Goal: Use online tool/utility: Use online tool/utility

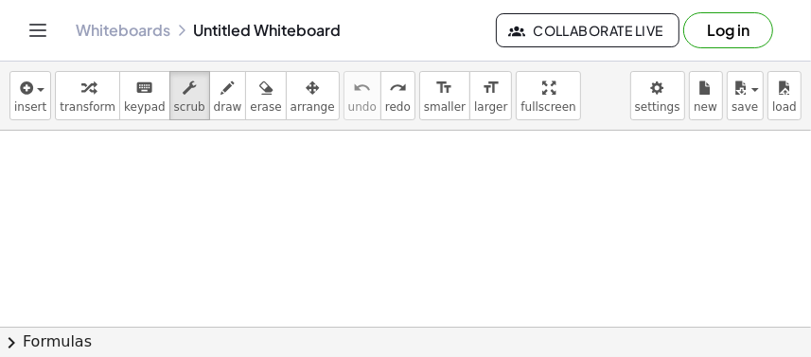
scroll to position [528, 0]
click at [0, 348] on html "Graspable Math Activities Get Started Activity Bank Assigned Work Classes White…" at bounding box center [405, 178] width 811 height 357
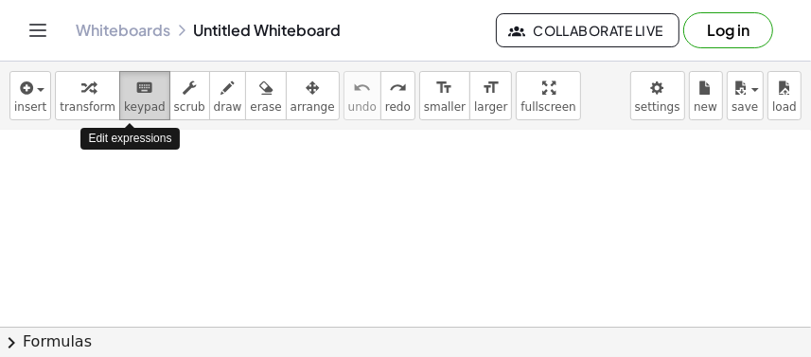
click at [135, 79] on icon "keyboard" at bounding box center [144, 88] width 18 height 23
click at [136, 84] on icon "keyboard" at bounding box center [144, 88] width 18 height 23
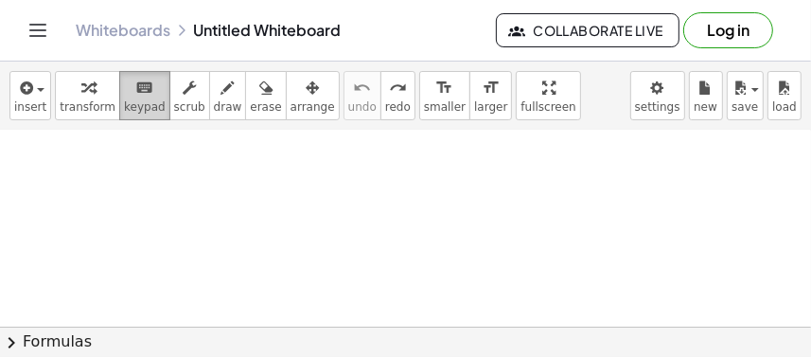
click at [124, 100] on span "keypad" at bounding box center [145, 106] width 42 height 13
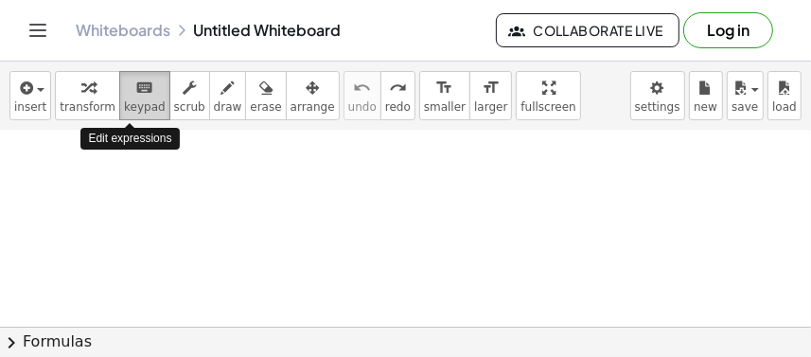
click at [124, 100] on span "keypad" at bounding box center [145, 106] width 42 height 13
click at [135, 84] on icon "keyboard" at bounding box center [144, 88] width 18 height 23
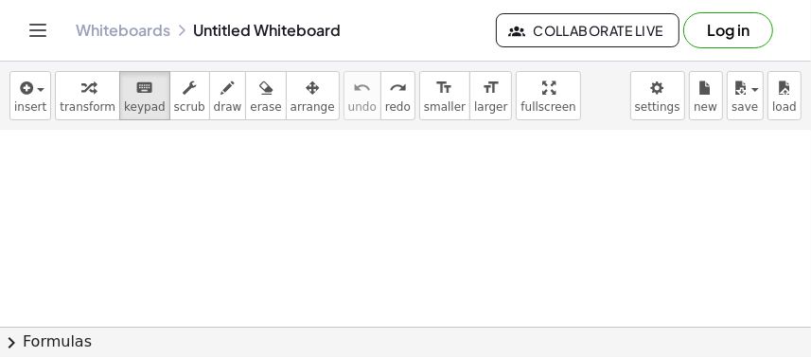
click at [26, 347] on button "chevron_right Formulas" at bounding box center [405, 341] width 811 height 30
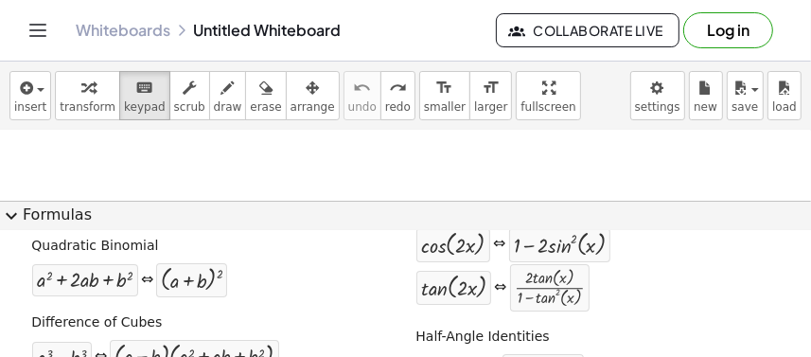
scroll to position [0, 0]
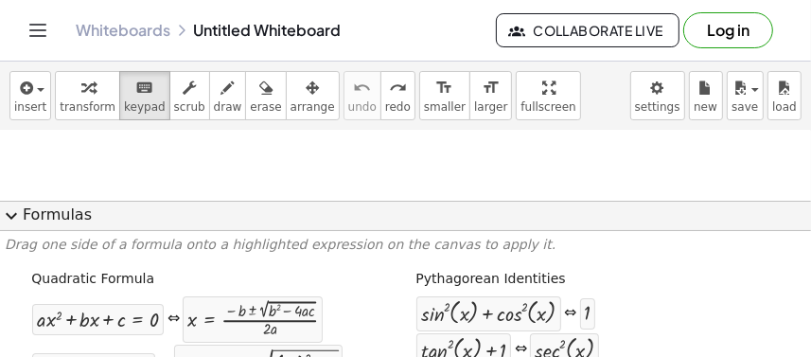
click at [9, 219] on span "expand_more" at bounding box center [11, 215] width 23 height 23
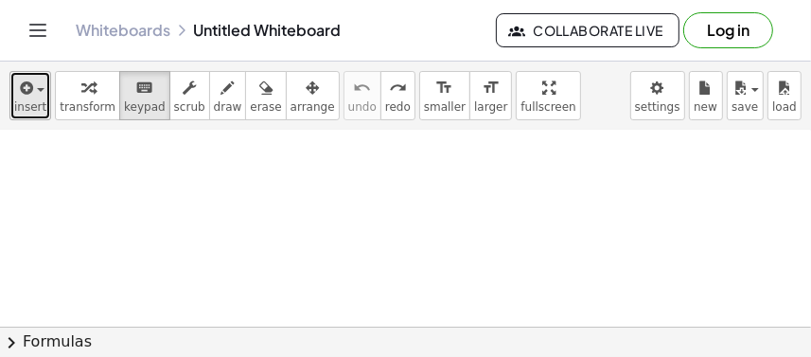
click at [37, 115] on button "insert" at bounding box center [30, 95] width 42 height 49
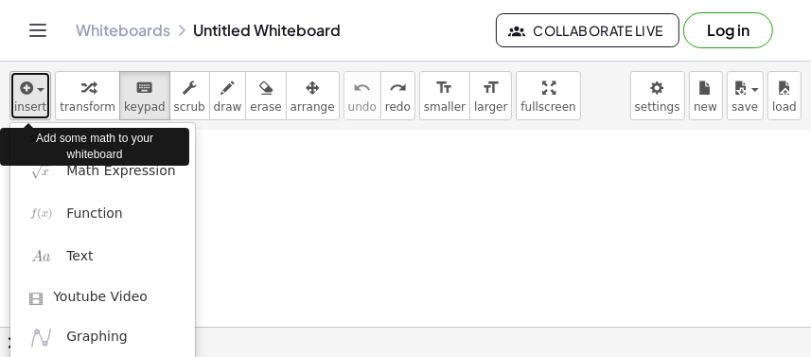
click at [37, 115] on button "insert" at bounding box center [30, 95] width 42 height 49
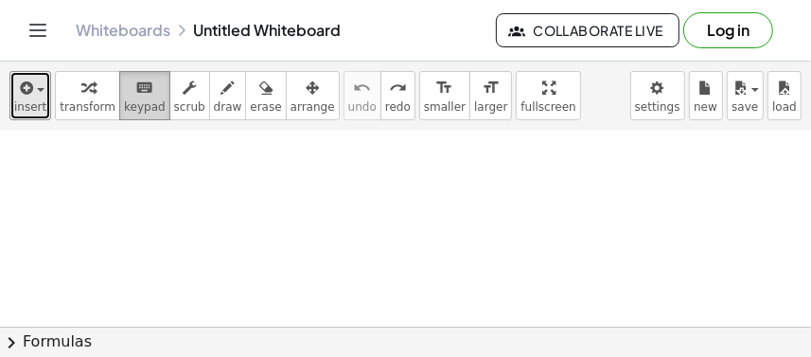
click at [135, 95] on icon "keyboard" at bounding box center [144, 88] width 18 height 23
click at [147, 88] on div "keyboard" at bounding box center [145, 87] width 42 height 23
click at [530, 243] on div at bounding box center [405, 327] width 811 height 392
drag, startPoint x: 523, startPoint y: 242, endPoint x: 486, endPoint y: 238, distance: 37.1
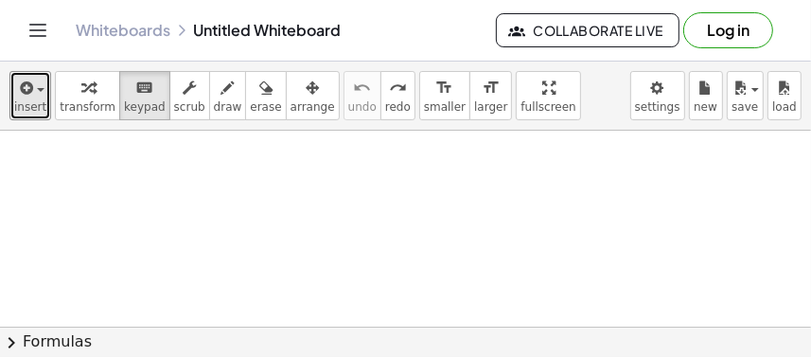
click at [514, 242] on div at bounding box center [405, 327] width 811 height 392
click at [447, 230] on div at bounding box center [405, 327] width 811 height 392
click at [258, 184] on div at bounding box center [405, 327] width 811 height 392
drag, startPoint x: 258, startPoint y: 184, endPoint x: 114, endPoint y: 145, distance: 149.2
click at [258, 184] on div at bounding box center [405, 327] width 811 height 392
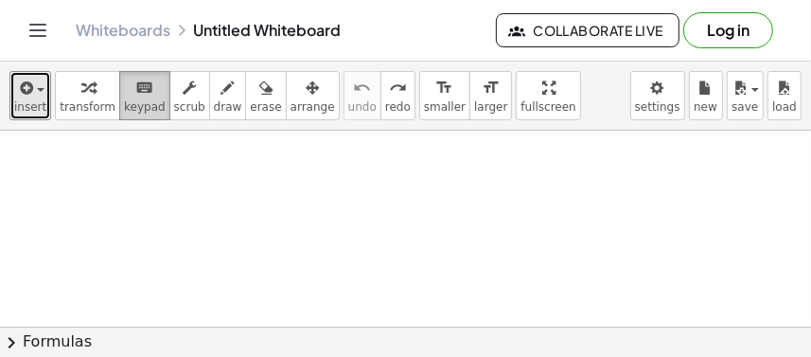
click at [138, 100] on span "keypad" at bounding box center [145, 106] width 42 height 13
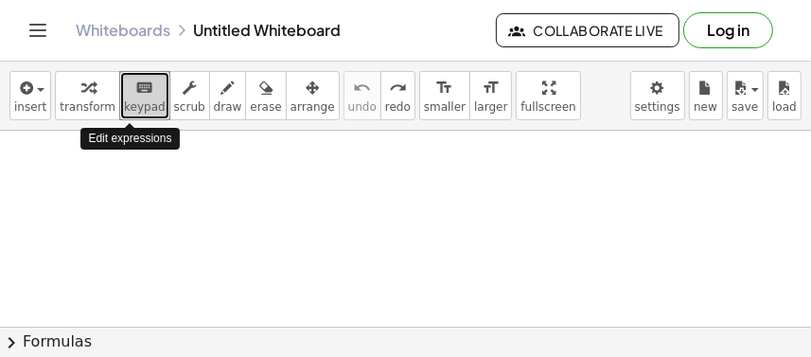
click at [133, 100] on span "keypad" at bounding box center [145, 106] width 42 height 13
click at [213, 177] on div at bounding box center [405, 327] width 811 height 392
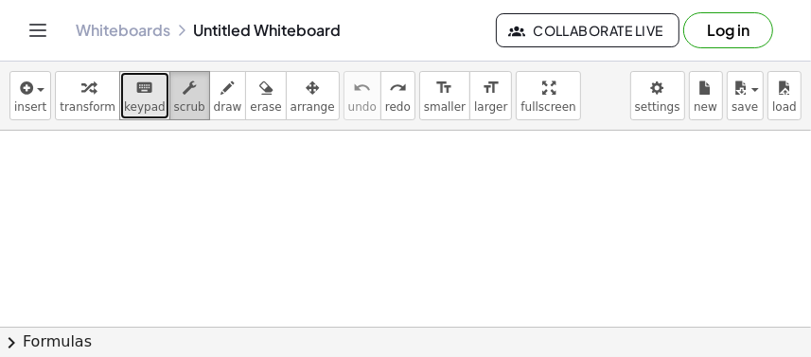
click at [174, 105] on span "scrub" at bounding box center [189, 106] width 31 height 13
click at [143, 97] on button "keyboard keypad" at bounding box center [144, 95] width 51 height 49
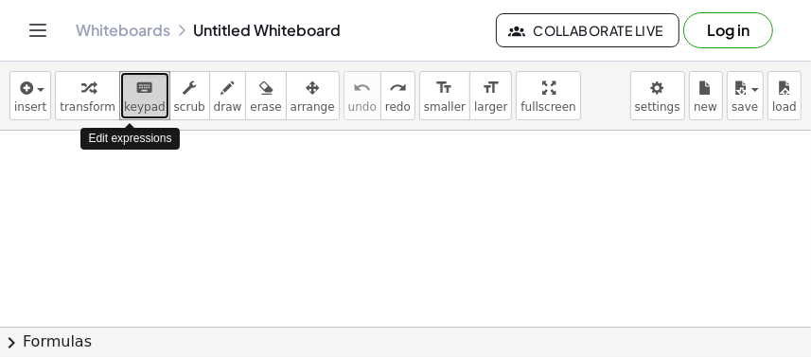
click at [143, 97] on button "keyboard keypad" at bounding box center [144, 95] width 51 height 49
click at [138, 97] on button "keyboard keypad" at bounding box center [144, 95] width 51 height 49
click at [135, 96] on icon "keyboard" at bounding box center [144, 88] width 18 height 23
click at [201, 178] on div at bounding box center [405, 327] width 811 height 392
click at [202, 177] on div at bounding box center [405, 327] width 811 height 392
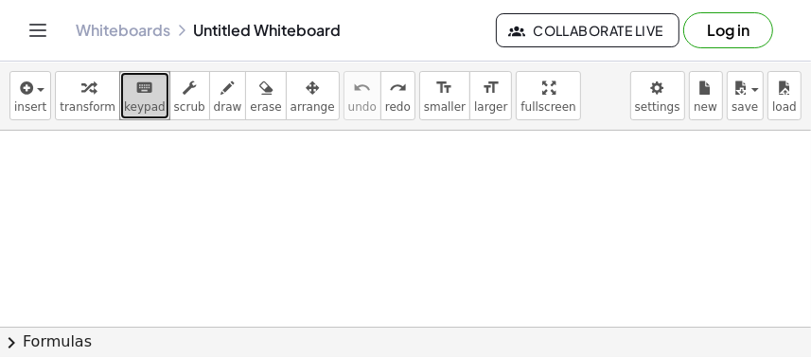
click at [197, 169] on div at bounding box center [405, 327] width 811 height 392
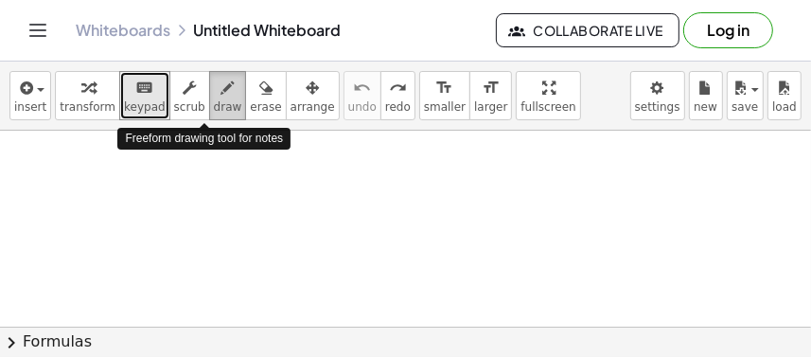
click at [214, 101] on span "draw" at bounding box center [228, 106] width 28 height 13
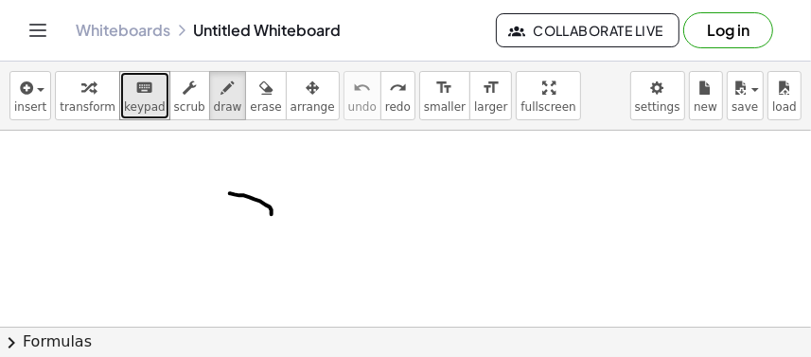
drag, startPoint x: 230, startPoint y: 193, endPoint x: 271, endPoint y: 222, distance: 50.1
click at [271, 222] on div at bounding box center [405, 327] width 811 height 392
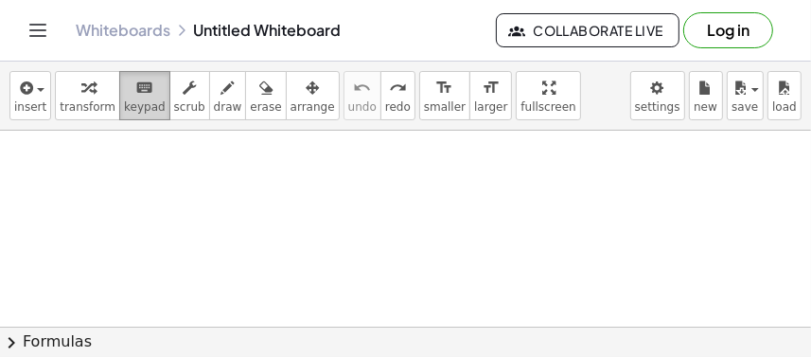
click at [144, 96] on div "keyboard" at bounding box center [145, 87] width 42 height 23
click at [463, 219] on div at bounding box center [405, 327] width 811 height 392
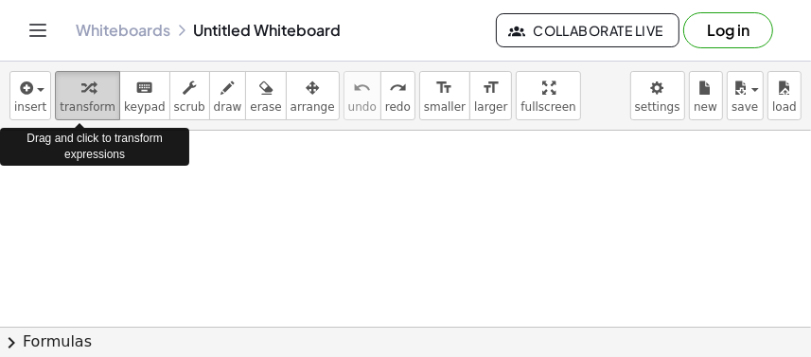
click at [86, 101] on span "transform" at bounding box center [88, 106] width 56 height 13
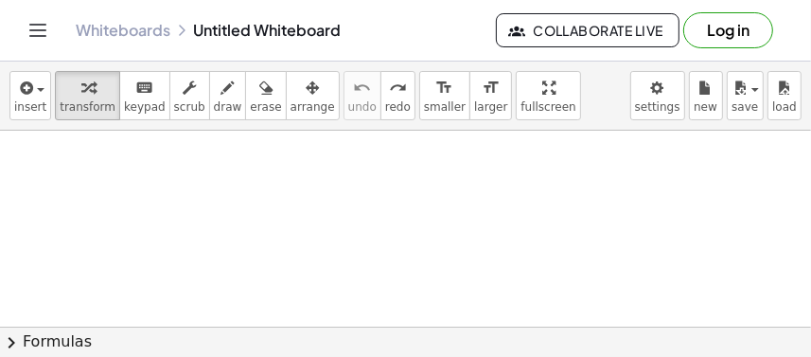
click at [311, 245] on div at bounding box center [405, 327] width 811 height 392
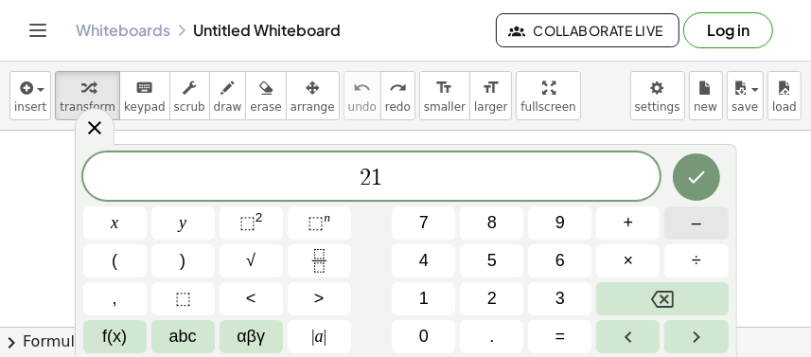
click at [683, 228] on button "–" at bounding box center [695, 222] width 63 height 33
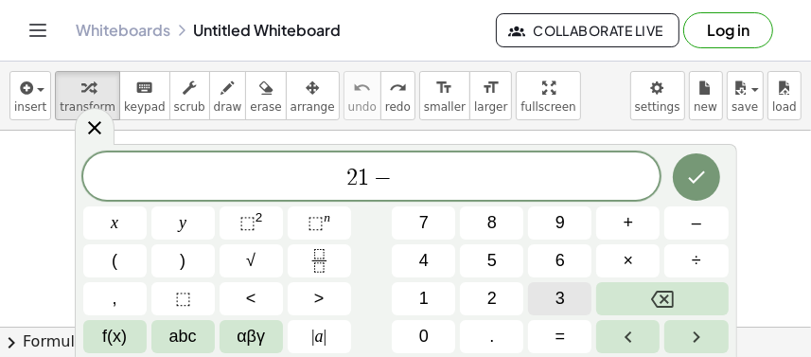
click at [550, 292] on button "3" at bounding box center [559, 298] width 63 height 33
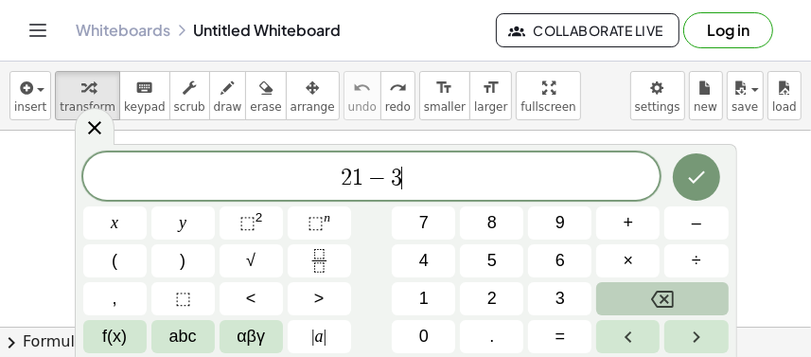
click at [650, 285] on button "Backspace" at bounding box center [661, 298] width 131 height 33
click at [650, 284] on button "Backspace" at bounding box center [661, 298] width 131 height 33
click at [649, 284] on button "Backspace" at bounding box center [661, 298] width 131 height 33
